Goal: Information Seeking & Learning: Learn about a topic

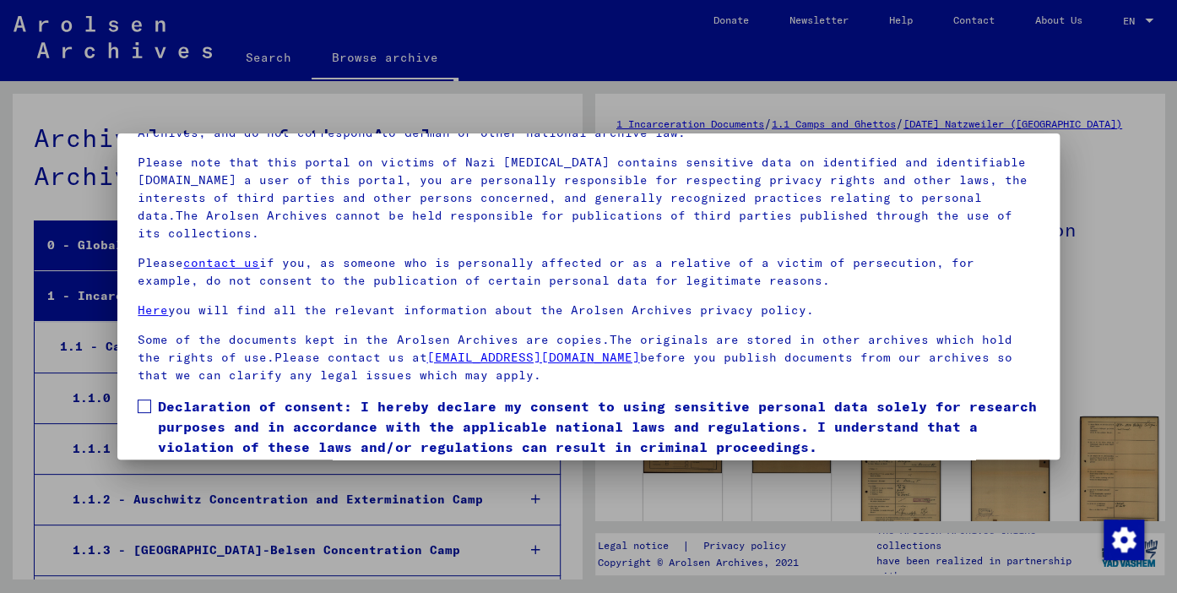
scroll to position [143, 0]
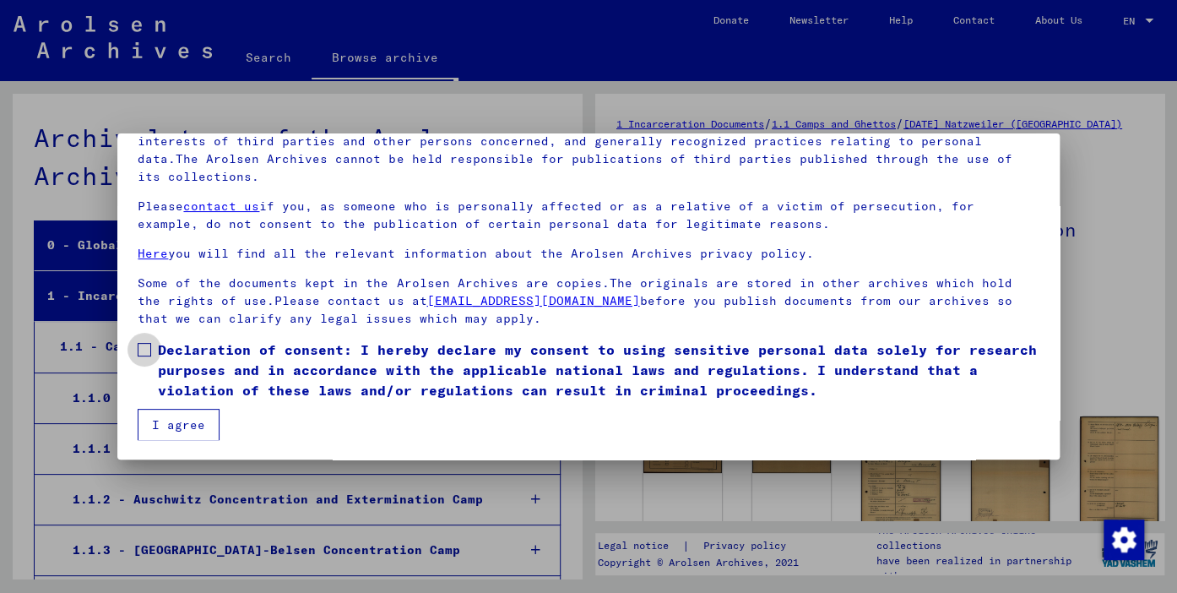
drag, startPoint x: 141, startPoint y: 347, endPoint x: 160, endPoint y: 383, distance: 40.4
click at [142, 347] on span at bounding box center [145, 350] width 14 height 14
click at [176, 421] on button "I agree" at bounding box center [179, 425] width 82 height 32
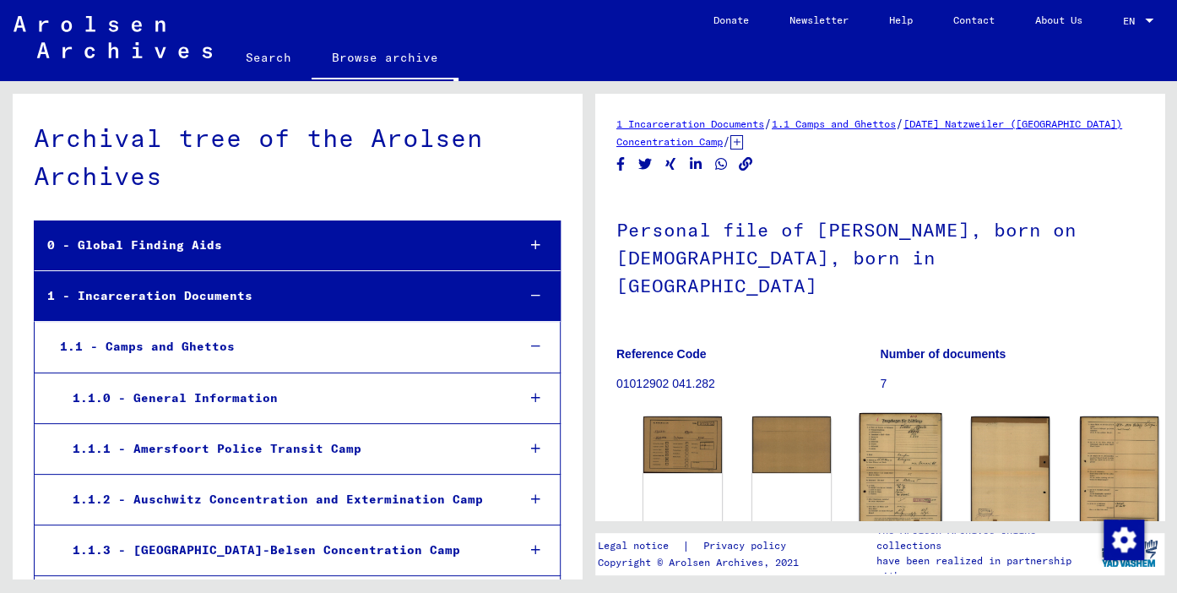
click at [860, 432] on img at bounding box center [901, 472] width 83 height 118
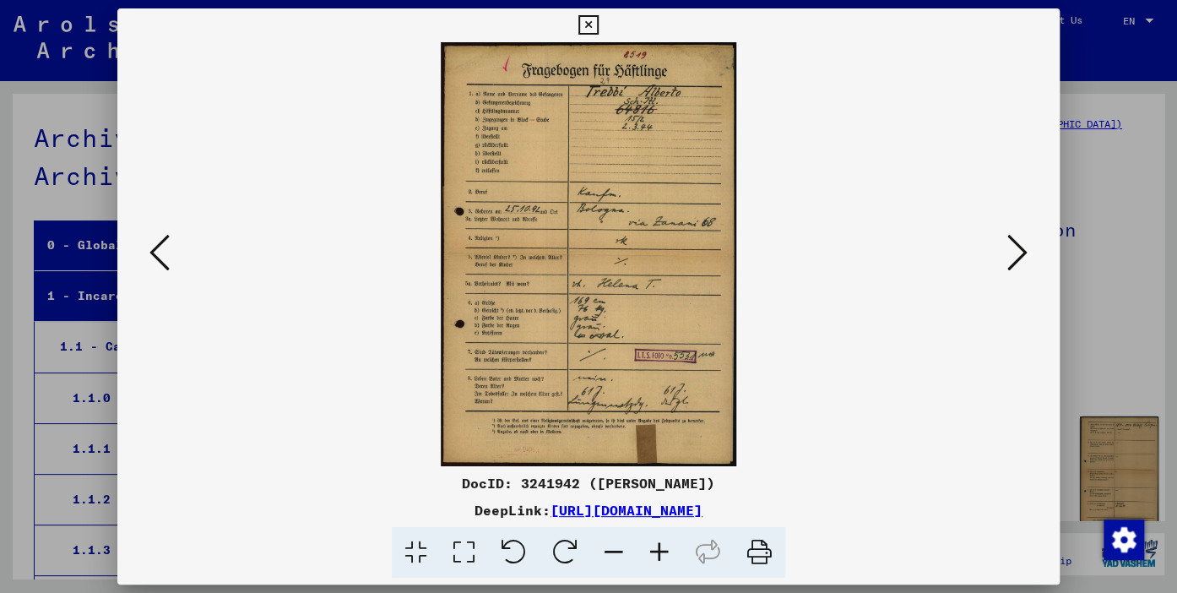
click at [659, 552] on icon at bounding box center [660, 553] width 46 height 52
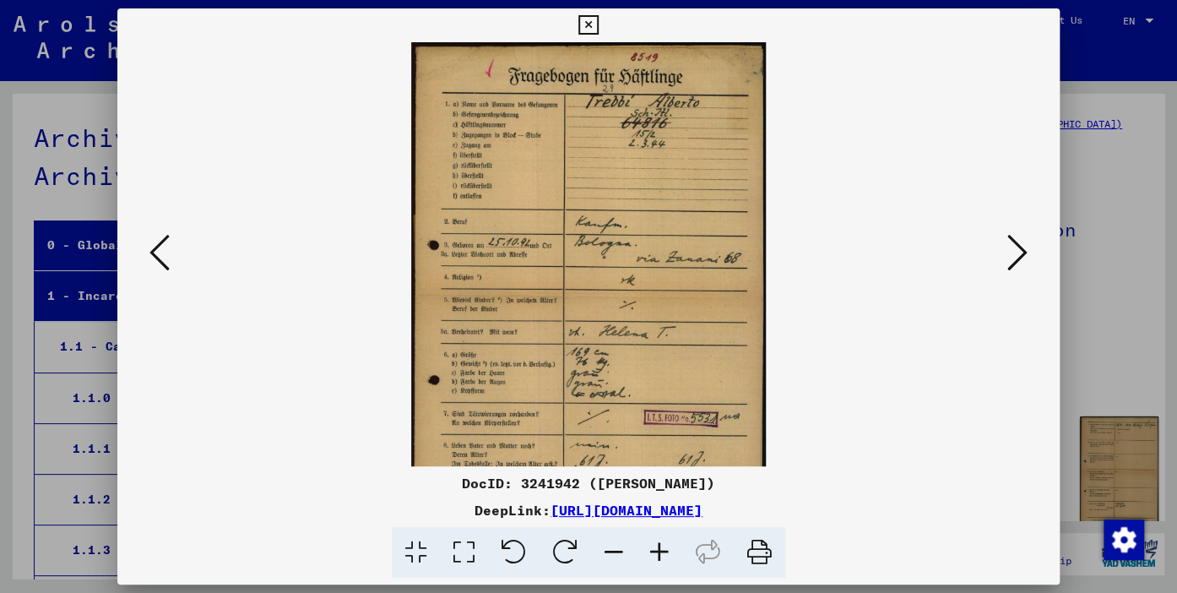
click at [659, 552] on icon at bounding box center [660, 553] width 46 height 52
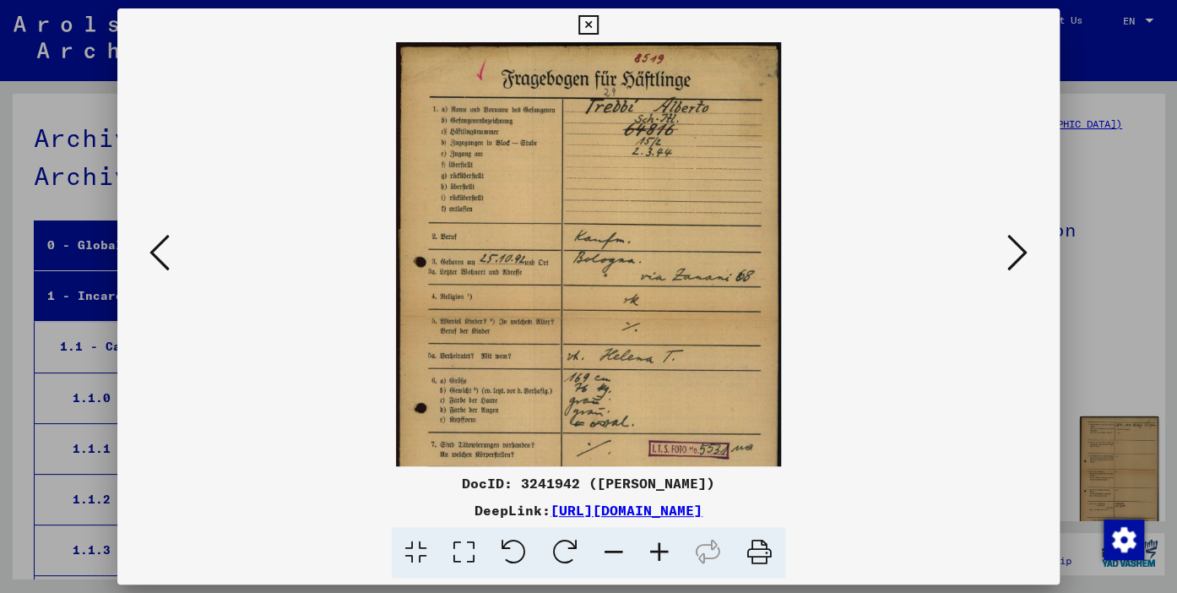
click at [659, 552] on icon at bounding box center [660, 553] width 46 height 52
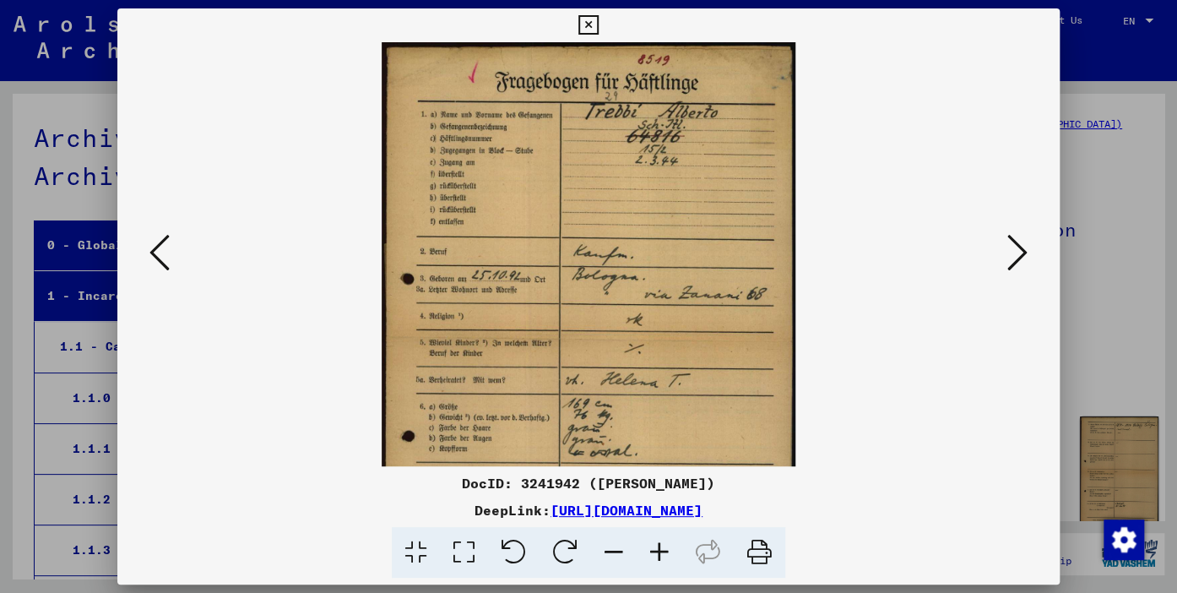
click at [659, 552] on icon at bounding box center [660, 553] width 46 height 52
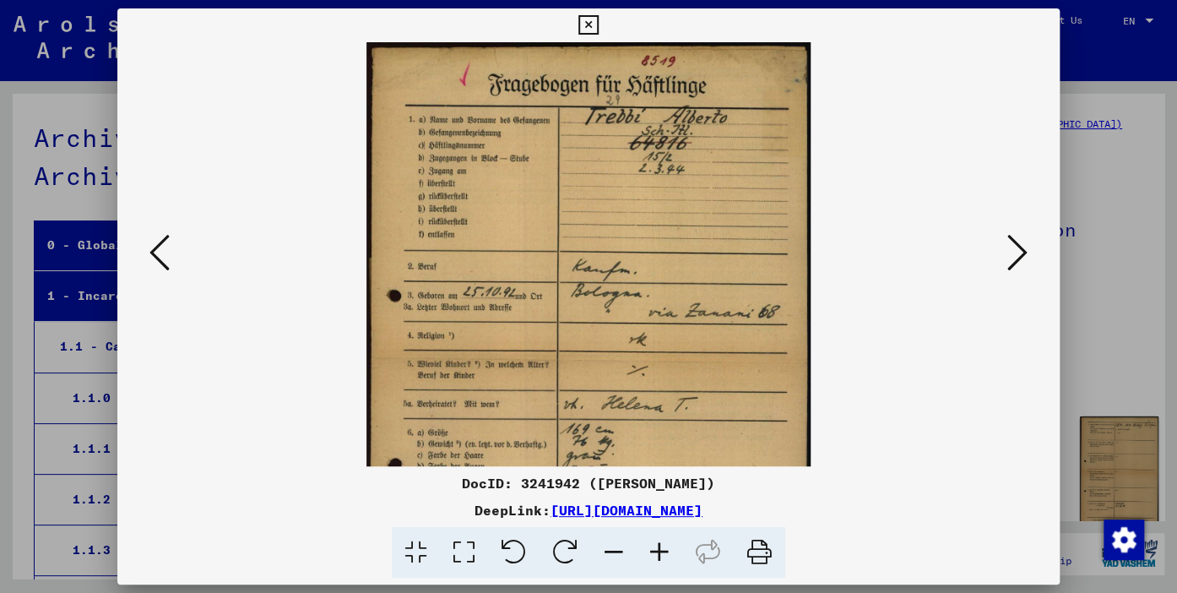
click at [659, 552] on icon at bounding box center [660, 553] width 46 height 52
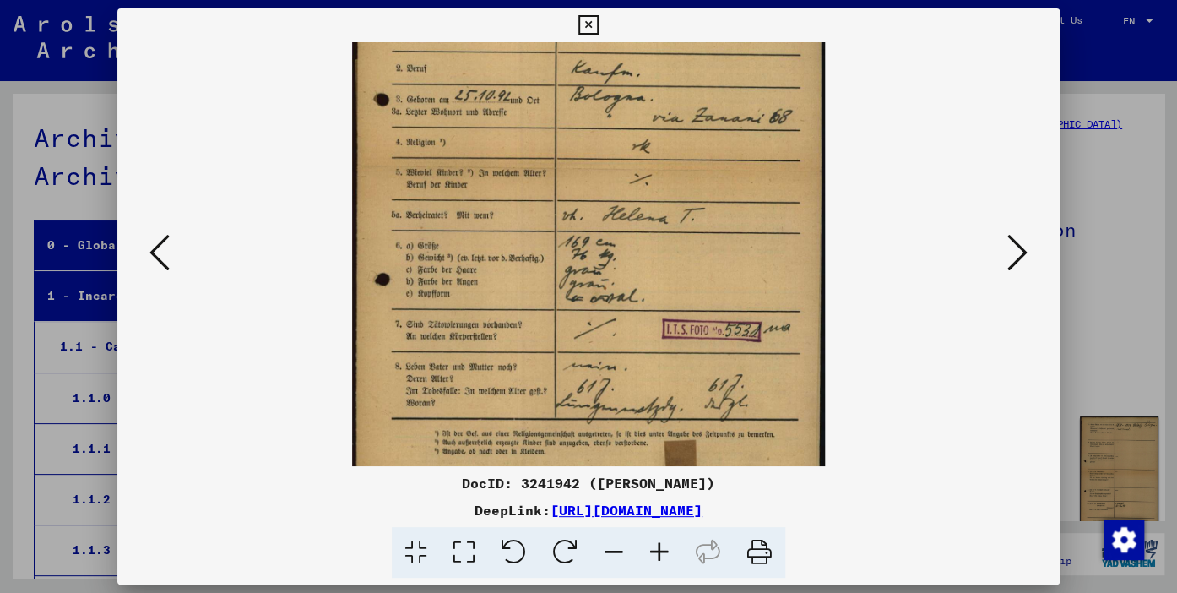
drag, startPoint x: 701, startPoint y: 426, endPoint x: 790, endPoint y: 202, distance: 240.7
click at [787, 201] on img at bounding box center [588, 167] width 473 height 677
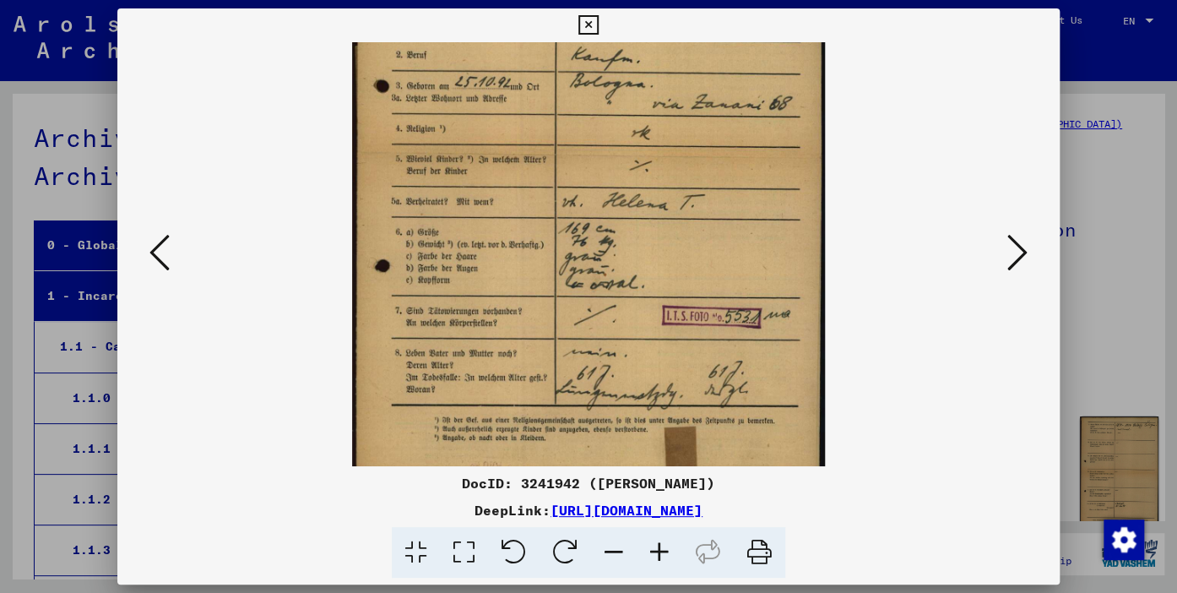
click at [1019, 253] on icon at bounding box center [1018, 252] width 20 height 41
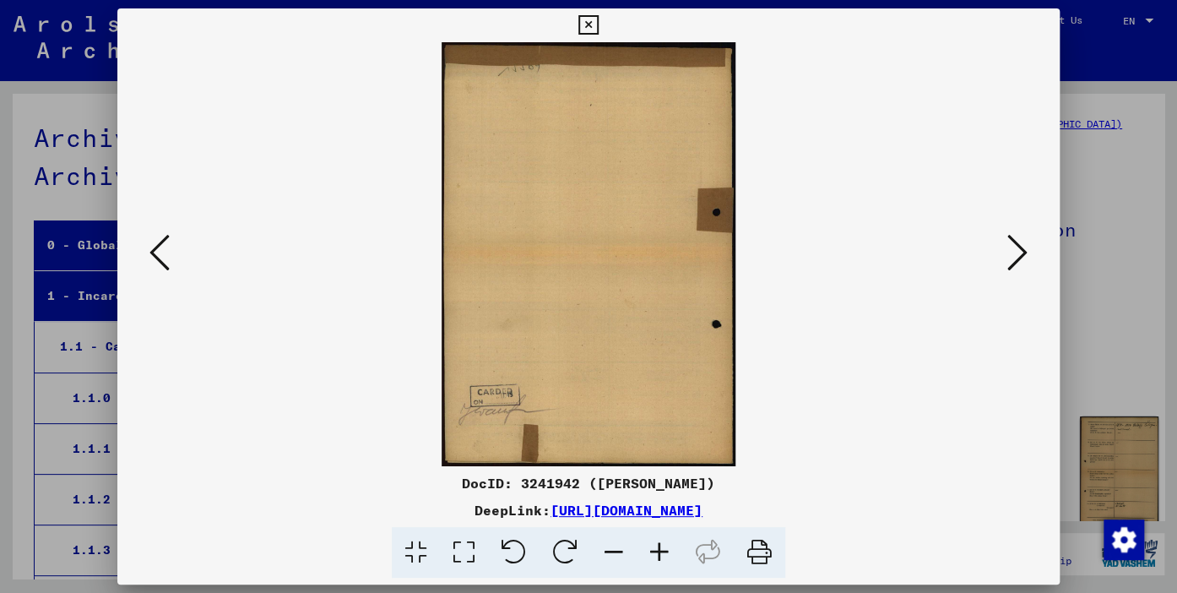
scroll to position [0, 0]
click at [1019, 253] on icon at bounding box center [1018, 252] width 20 height 41
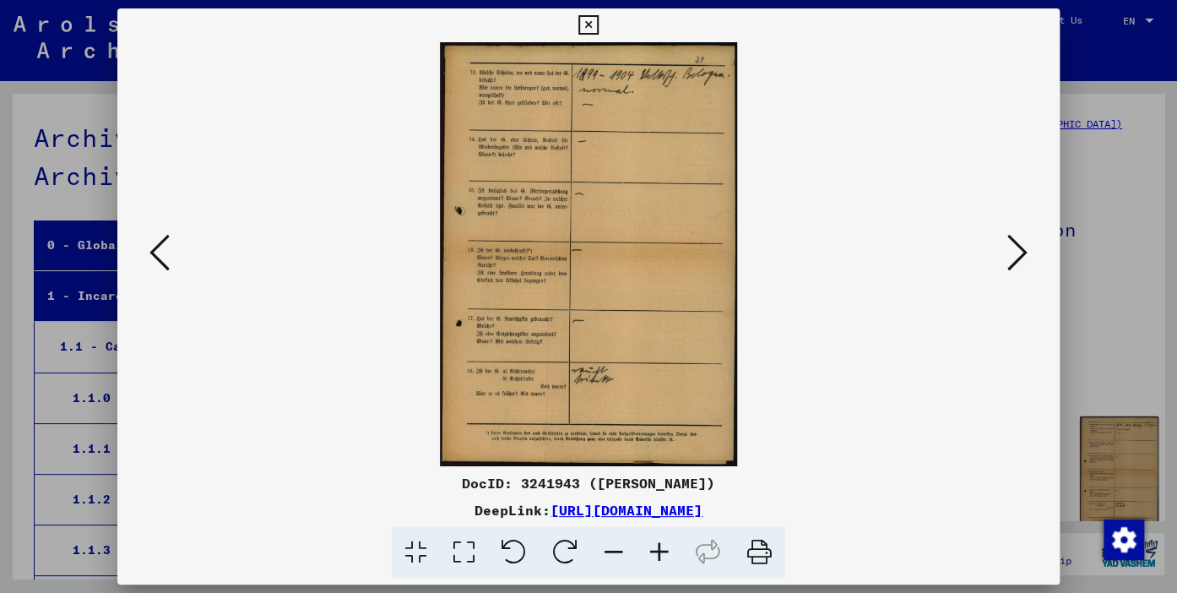
click at [1019, 253] on icon at bounding box center [1018, 252] width 20 height 41
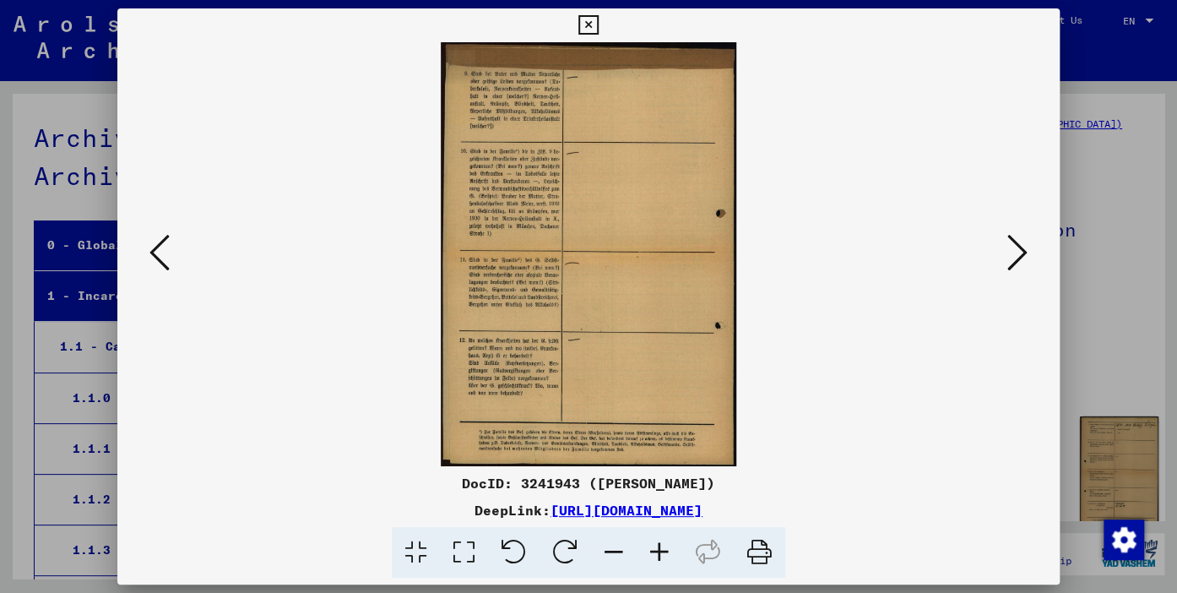
click at [1019, 253] on icon at bounding box center [1018, 252] width 20 height 41
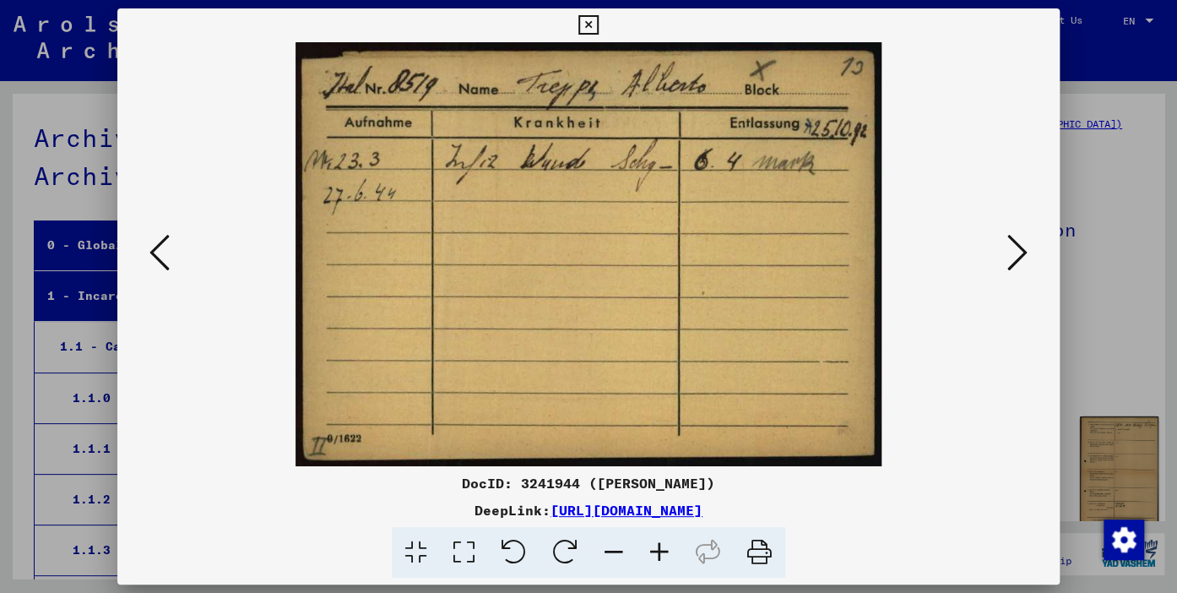
click at [1019, 253] on icon at bounding box center [1018, 252] width 20 height 41
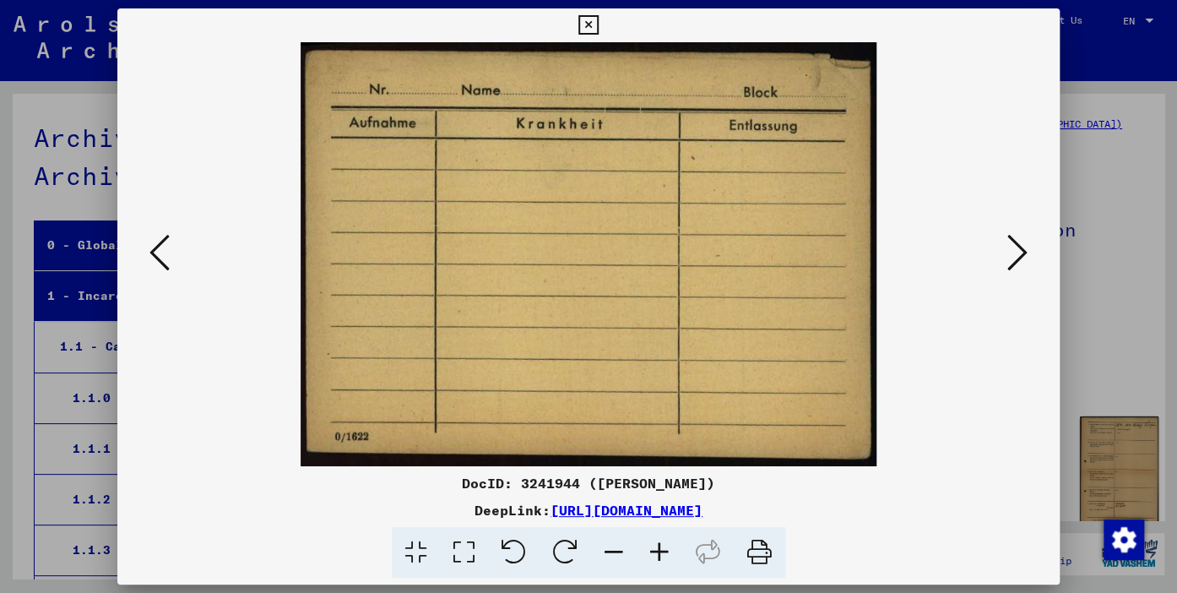
click at [1019, 258] on icon at bounding box center [1018, 252] width 20 height 41
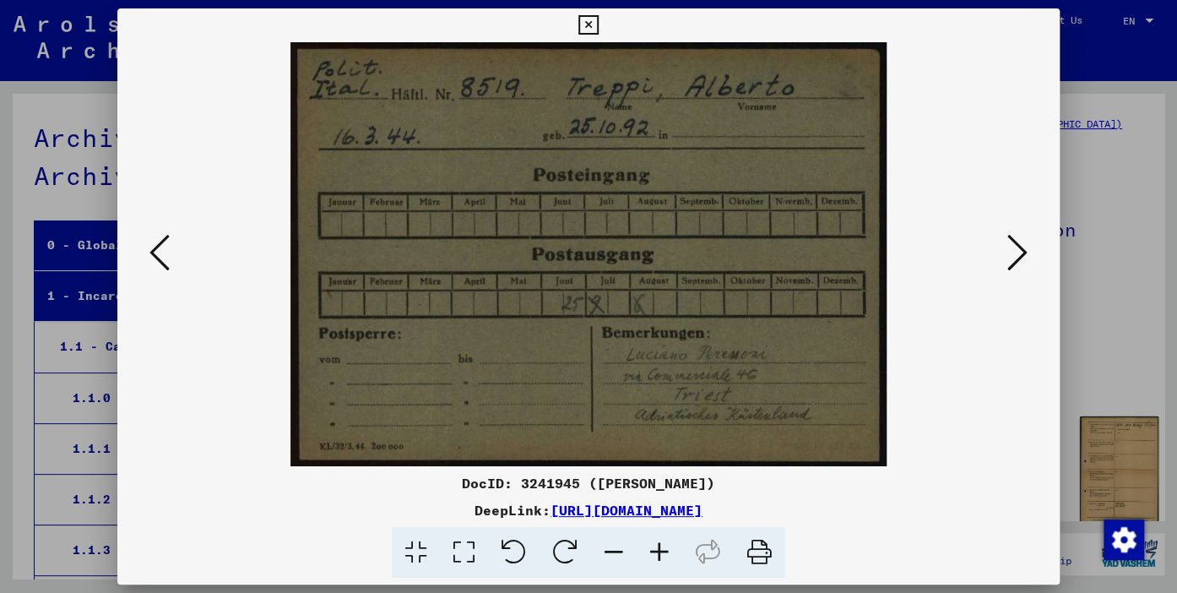
click at [1017, 257] on icon at bounding box center [1018, 252] width 20 height 41
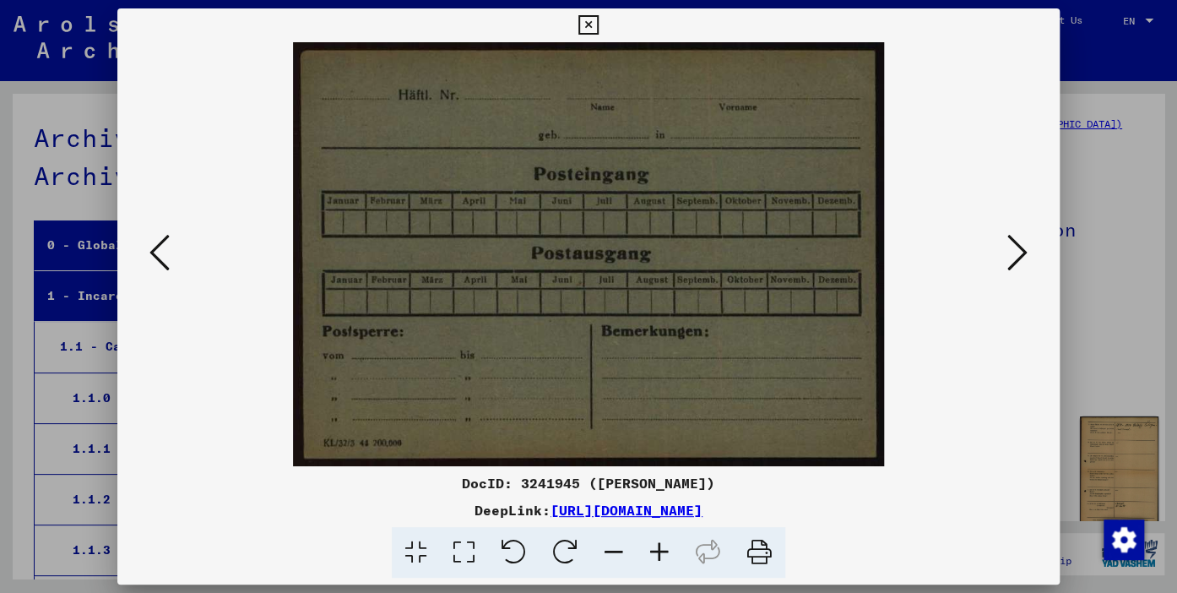
click at [1017, 257] on icon at bounding box center [1018, 252] width 20 height 41
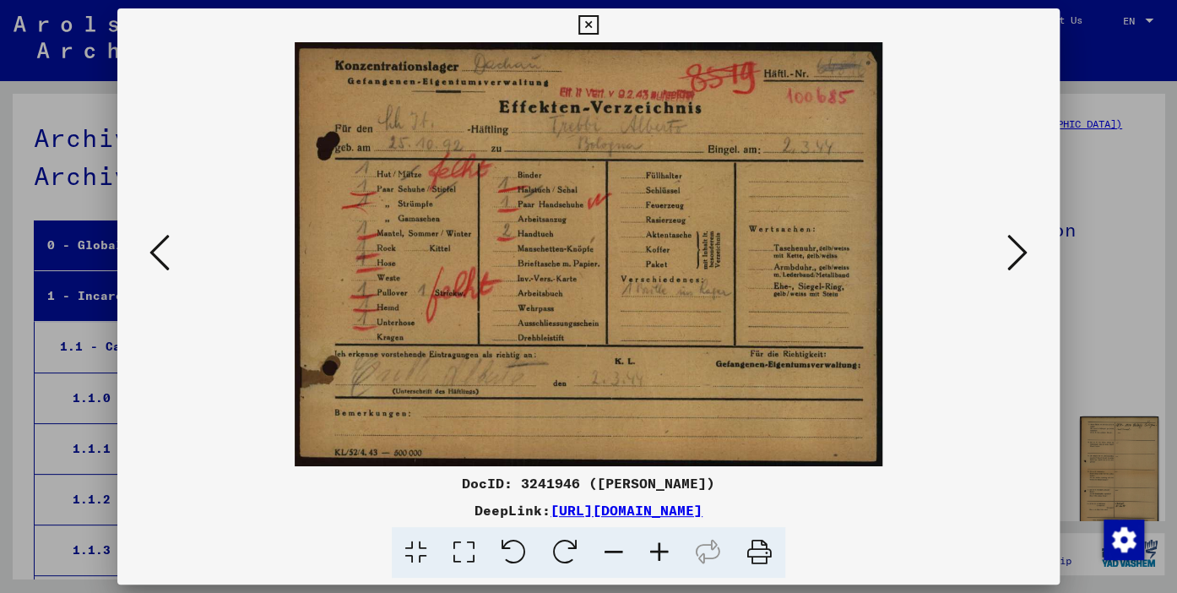
click at [1017, 257] on icon at bounding box center [1018, 252] width 20 height 41
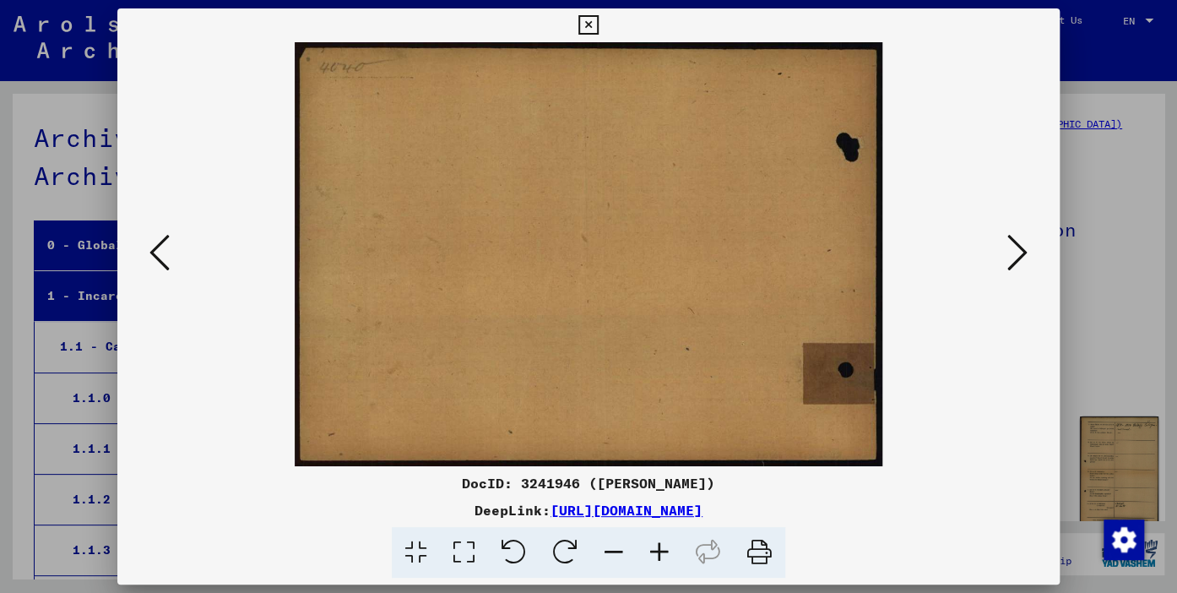
click at [1020, 262] on icon at bounding box center [1018, 252] width 20 height 41
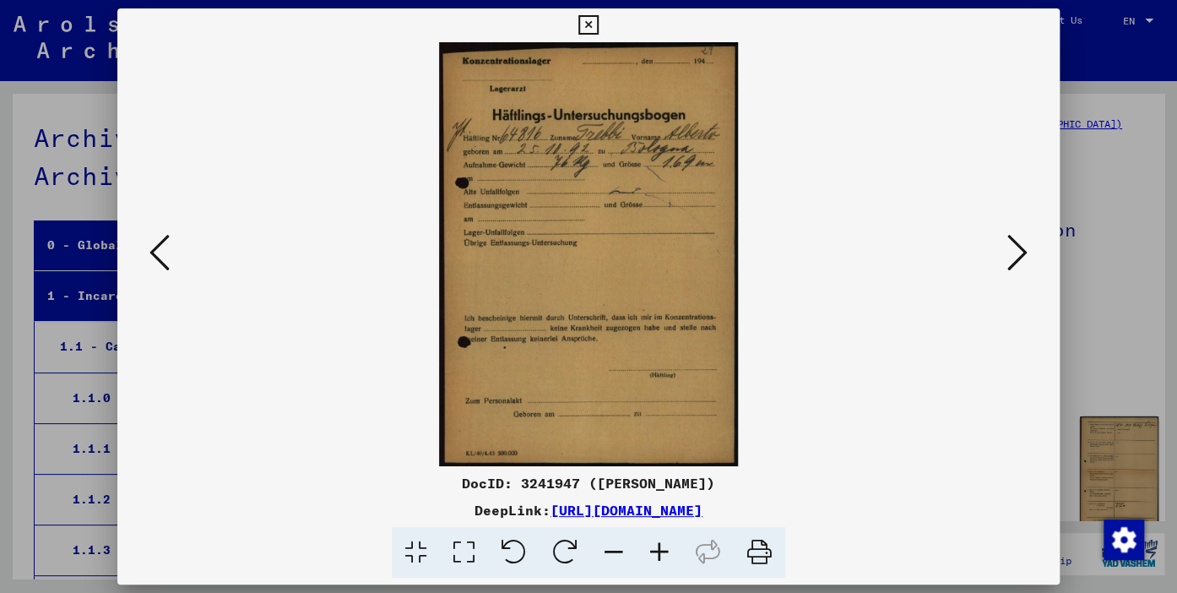
click at [1020, 258] on icon at bounding box center [1018, 252] width 20 height 41
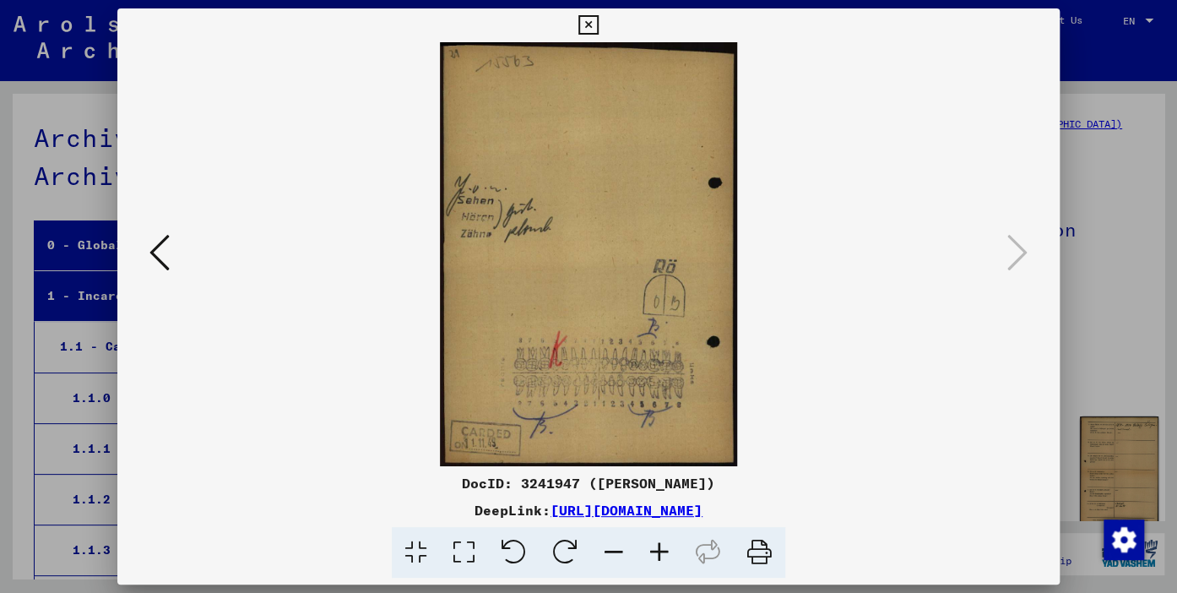
click at [598, 19] on icon at bounding box center [588, 25] width 19 height 20
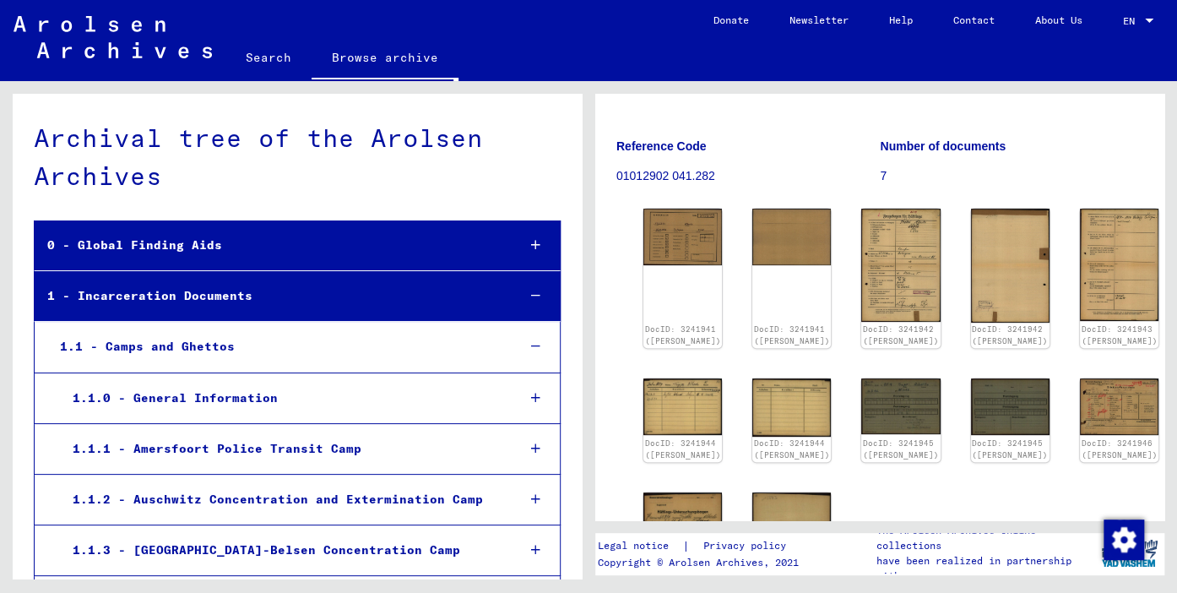
scroll to position [372, 0]
